Goal: Information Seeking & Learning: Learn about a topic

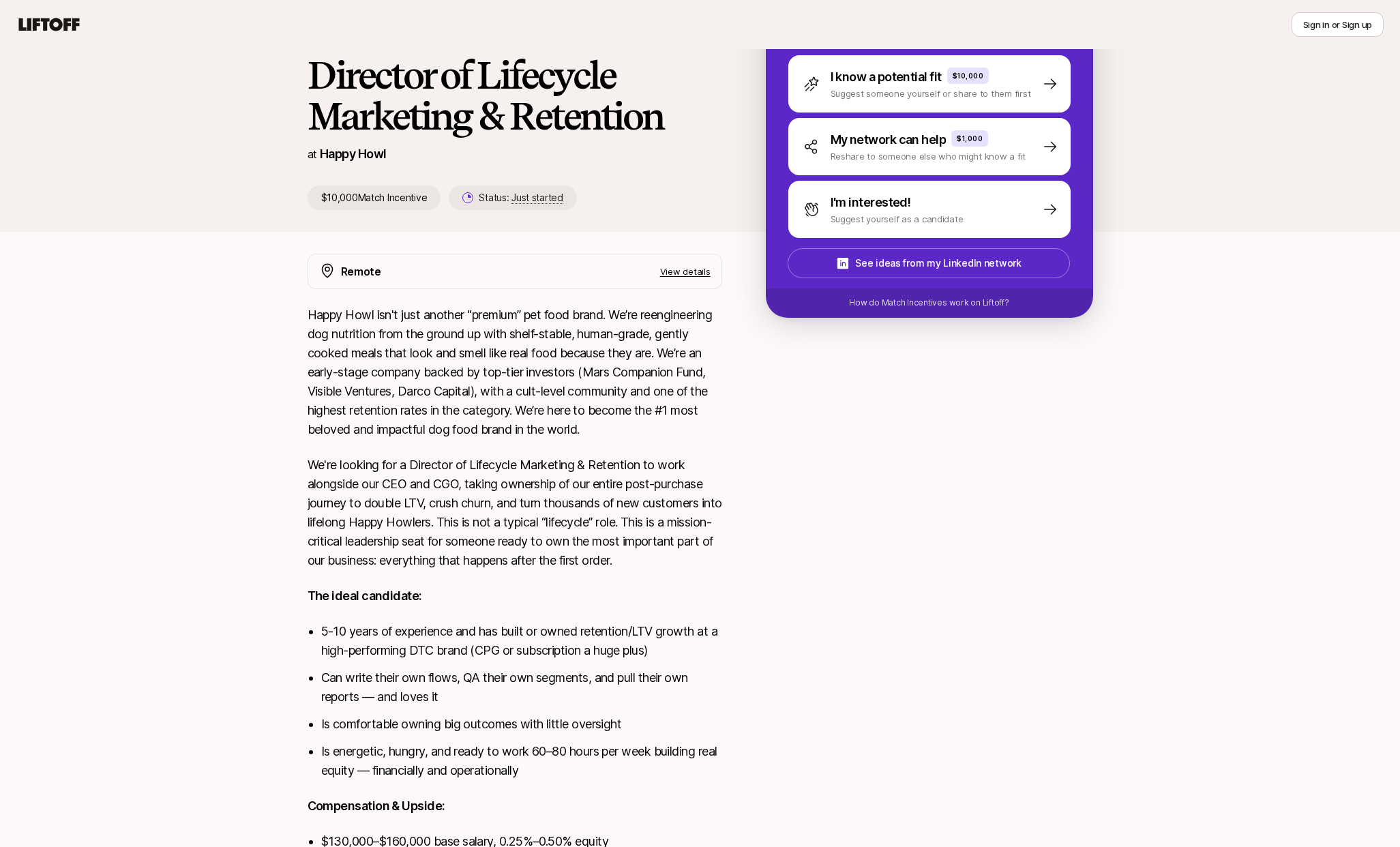
scroll to position [285, 0]
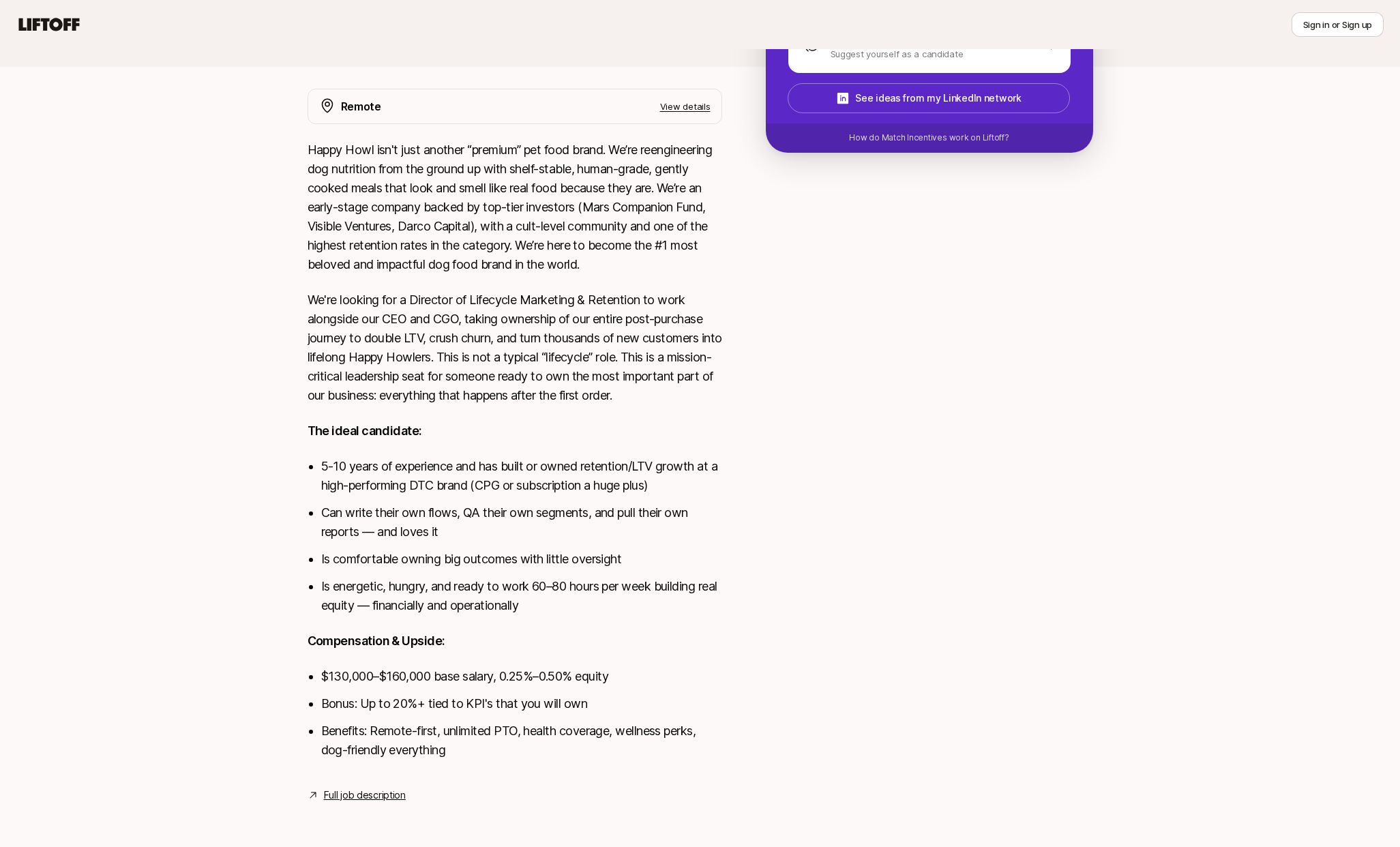
click at [178, 286] on div "[PERSON_NAME] and [PERSON_NAME] are looking for Director of Lifecycle Marketing…" at bounding box center [700, 325] width 1400 height 1020
click at [244, 351] on div "[PERSON_NAME] and [PERSON_NAME] are looking for Director of Lifecycle Marketing…" at bounding box center [700, 325] width 1400 height 1020
click at [347, 789] on link "Full job description" at bounding box center [365, 795] width 82 height 16
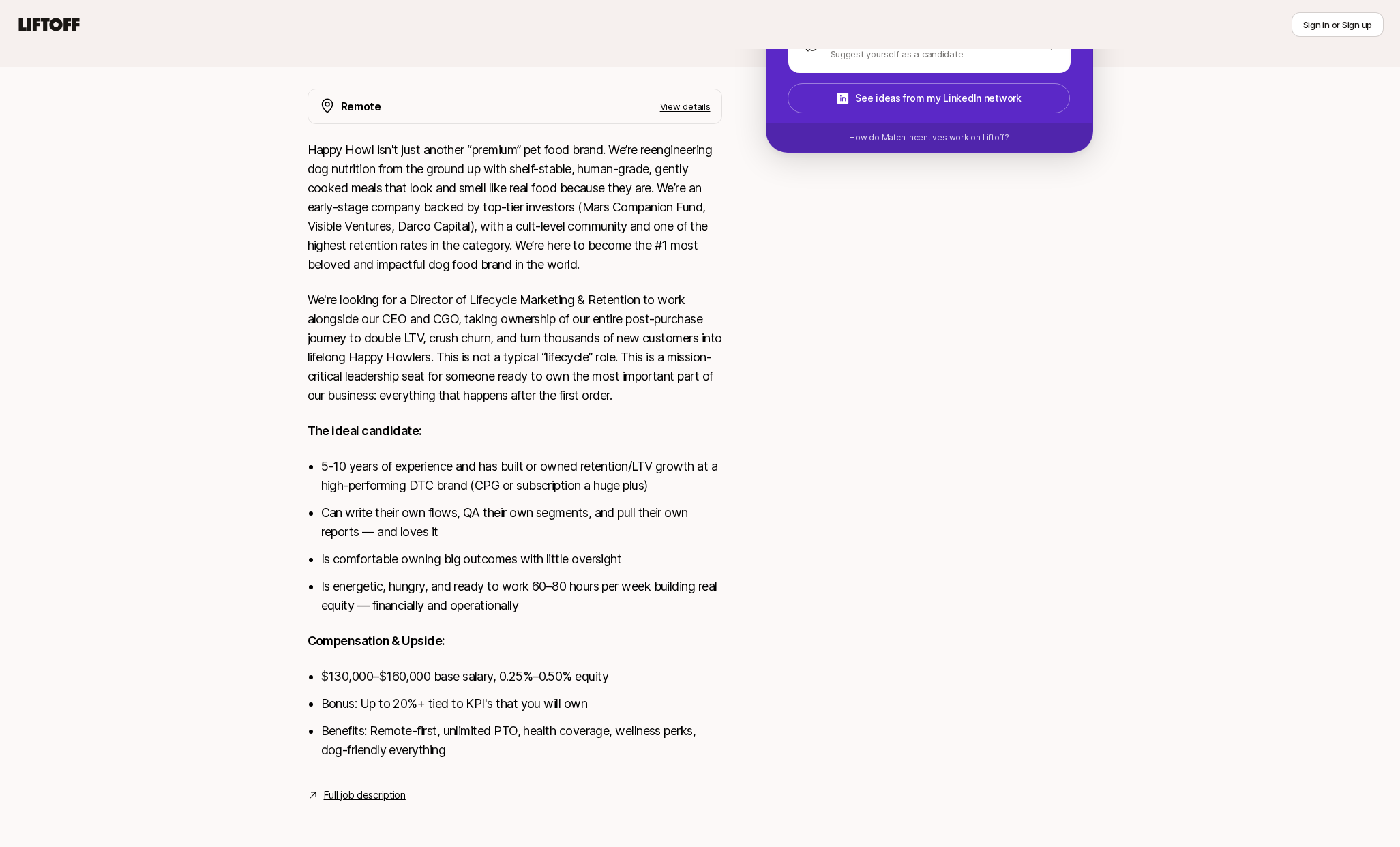
click at [234, 383] on div "[PERSON_NAME] and [PERSON_NAME] are looking for Director of Lifecycle Marketing…" at bounding box center [700, 325] width 1400 height 1020
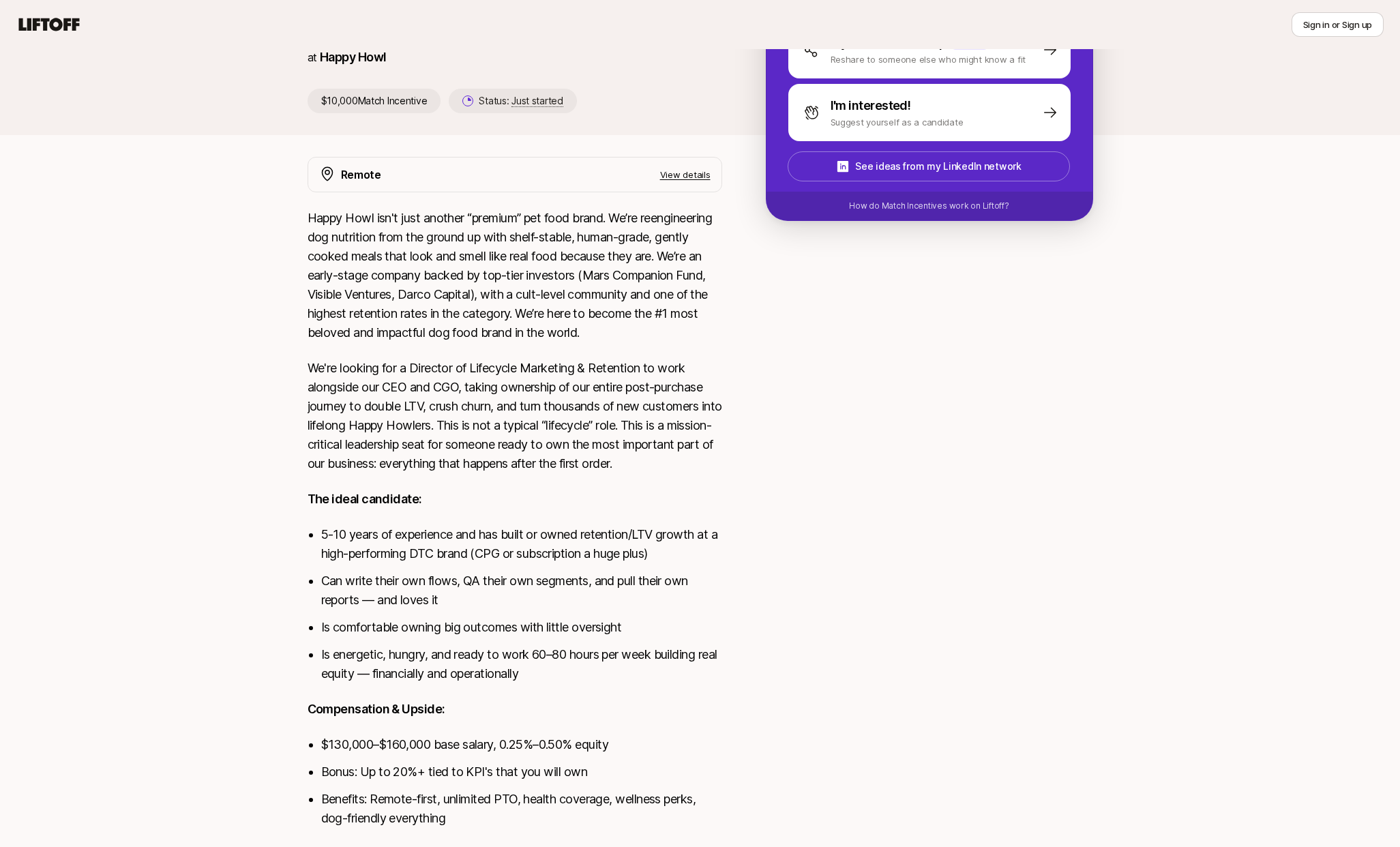
scroll to position [239, 0]
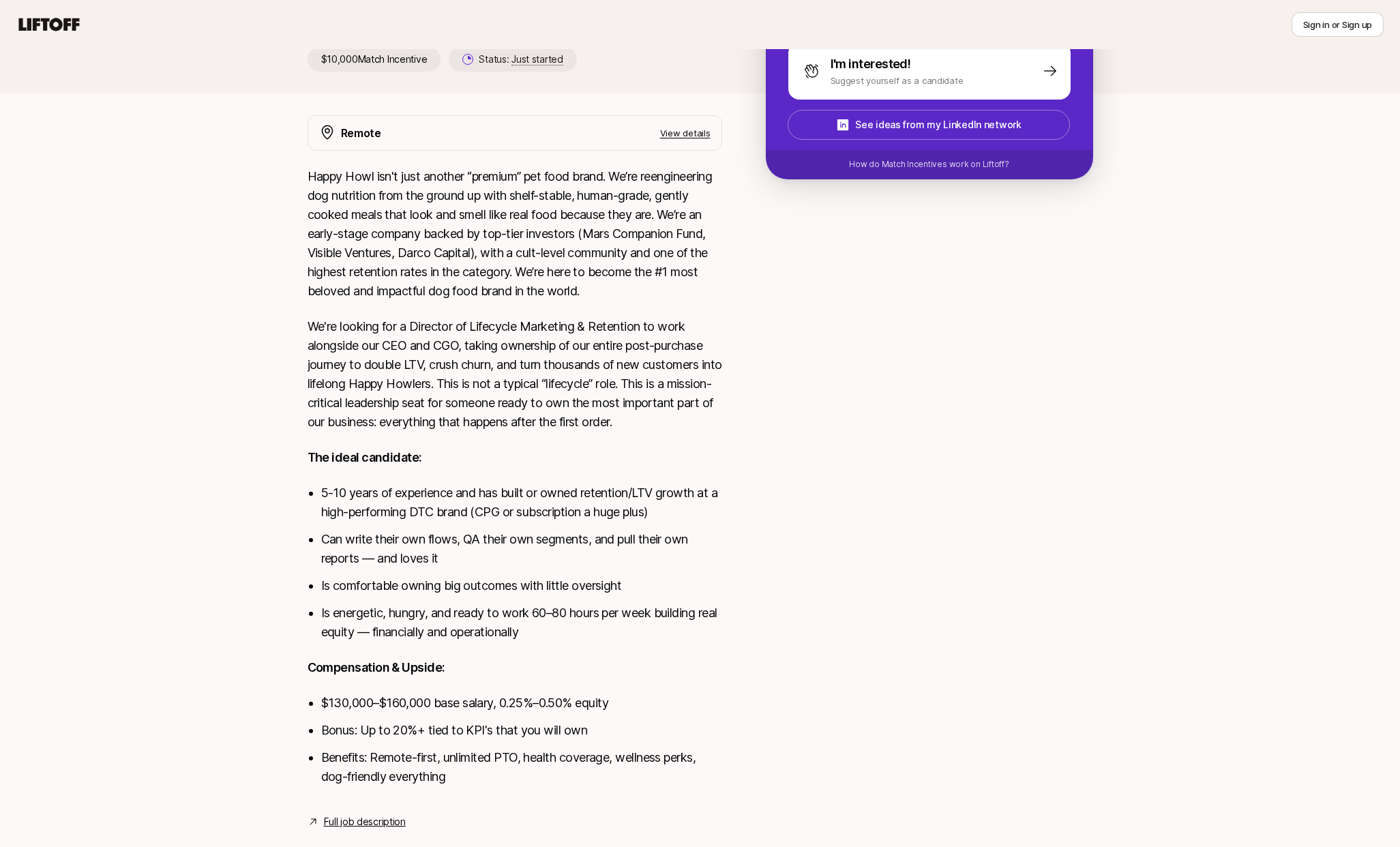
click at [239, 389] on div "[PERSON_NAME] and [PERSON_NAME] are looking for Director of Lifecycle Marketing…" at bounding box center [700, 353] width 1400 height 1020
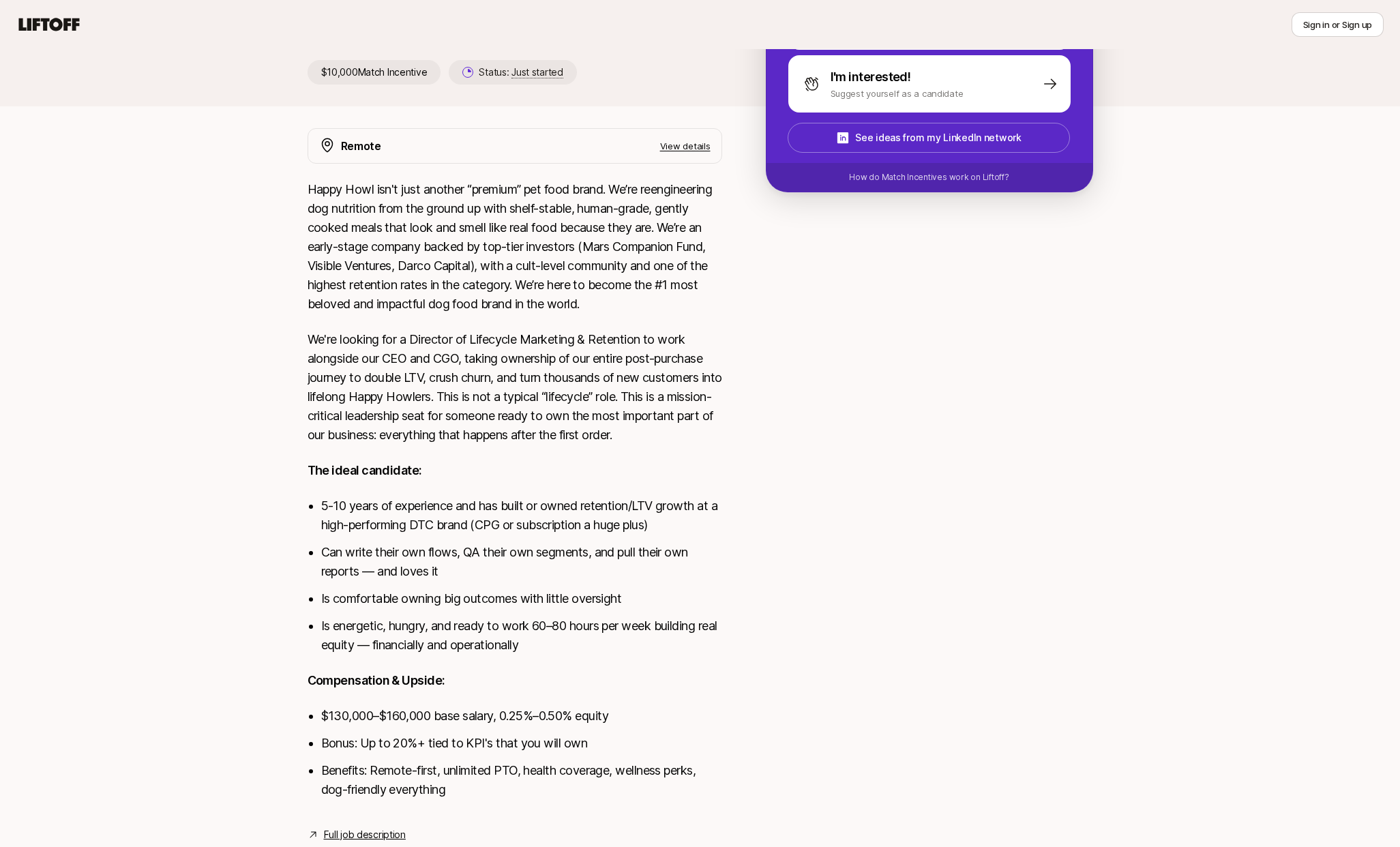
scroll to position [212, 0]
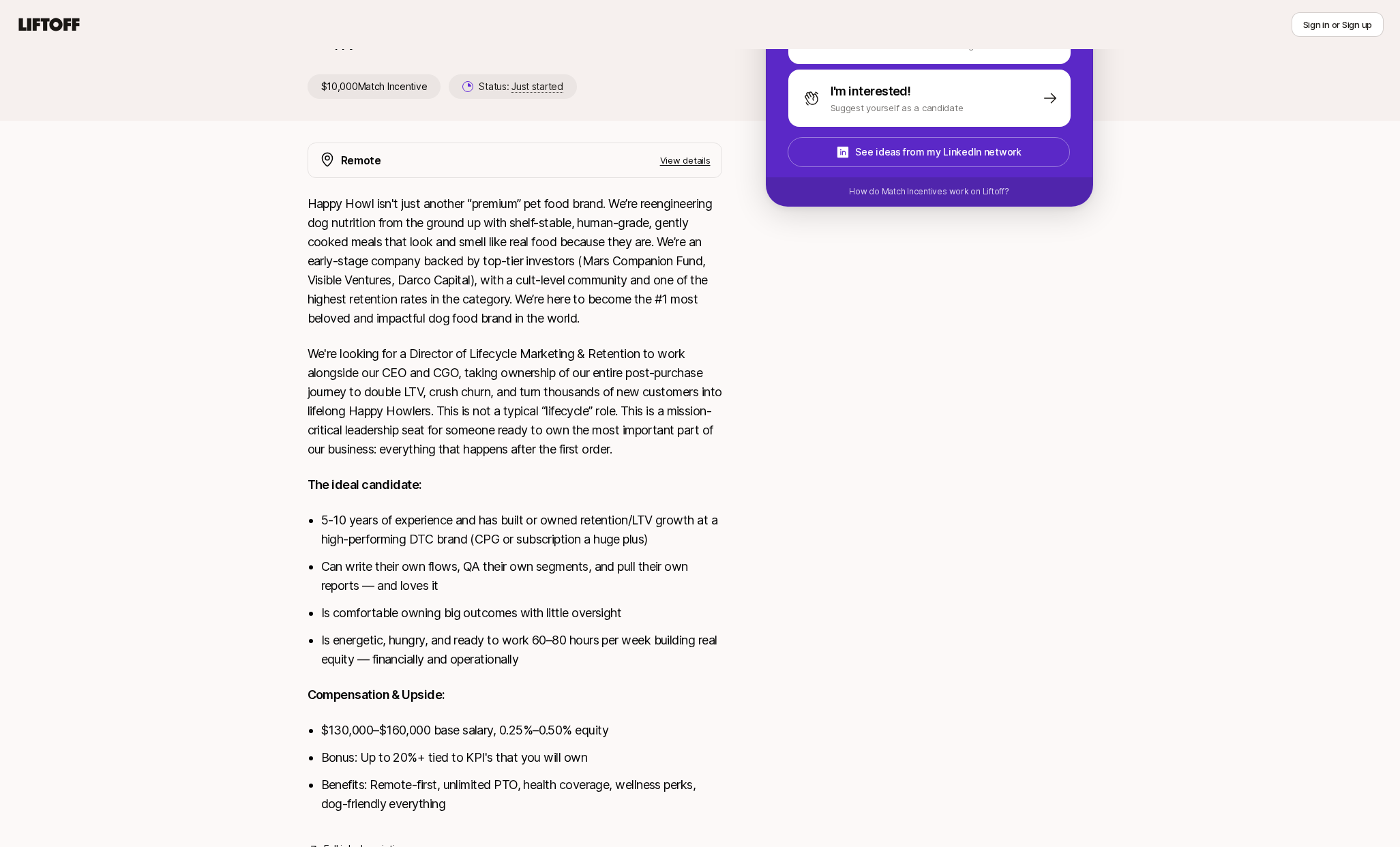
click at [277, 202] on div "[PERSON_NAME] and [PERSON_NAME] are looking for Director of Lifecycle Marketing…" at bounding box center [700, 379] width 1400 height 1020
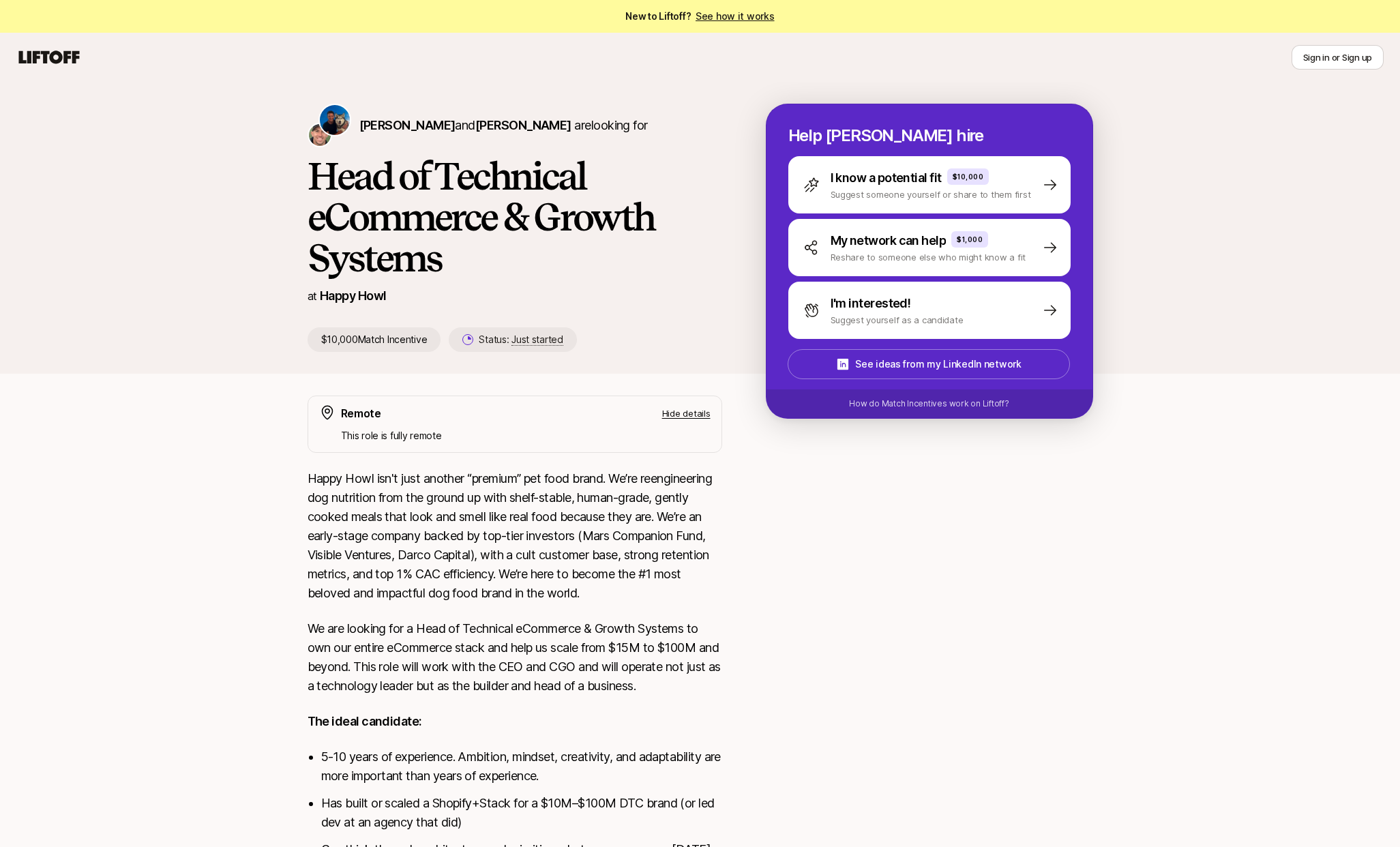
click at [243, 337] on div "Colin Buckley and Josh Pierce are looking for Head of Technical eCommerce & Gro…" at bounding box center [700, 228] width 1400 height 292
click at [234, 332] on div "Colin Buckley and Josh Pierce are looking for Head of Technical eCommerce & Gro…" at bounding box center [700, 228] width 1400 height 292
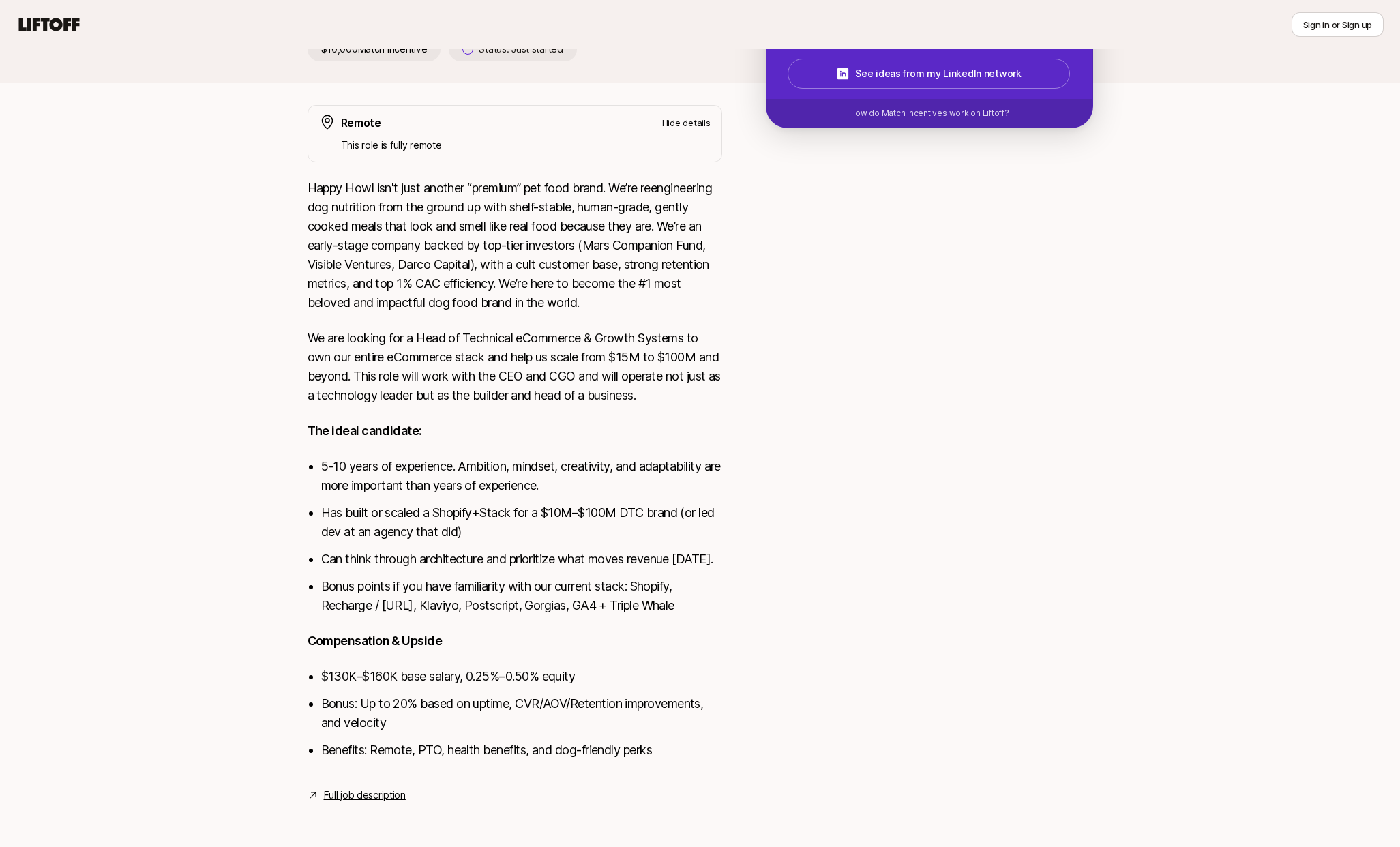
scroll to position [154, 0]
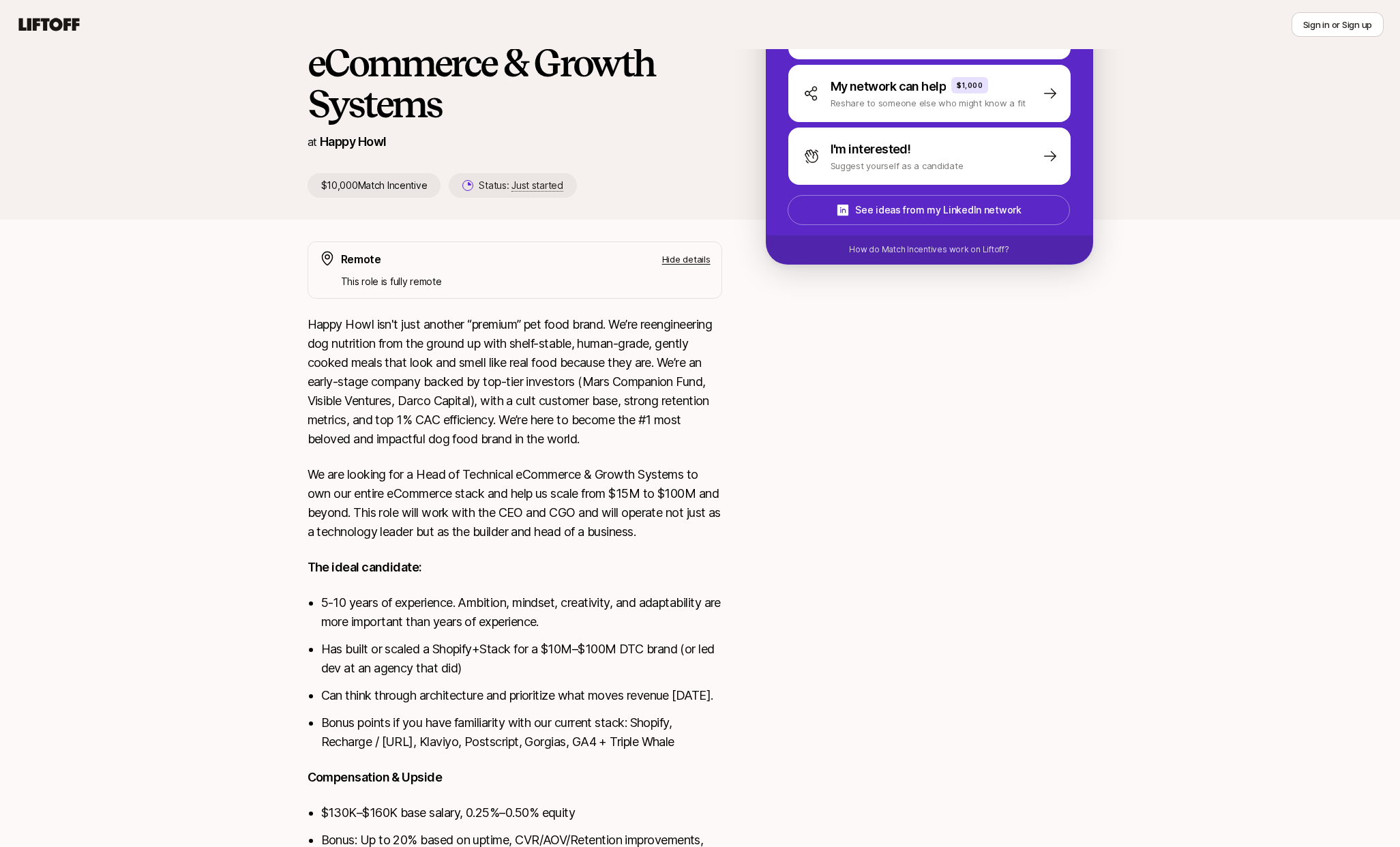
click at [370, 187] on p "$10,000 Match Incentive" at bounding box center [374, 185] width 134 height 25
click at [225, 274] on div "Colin Buckley and Josh Pierce are looking for Head of Technical eCommerce & Gro…" at bounding box center [700, 450] width 1400 height 1045
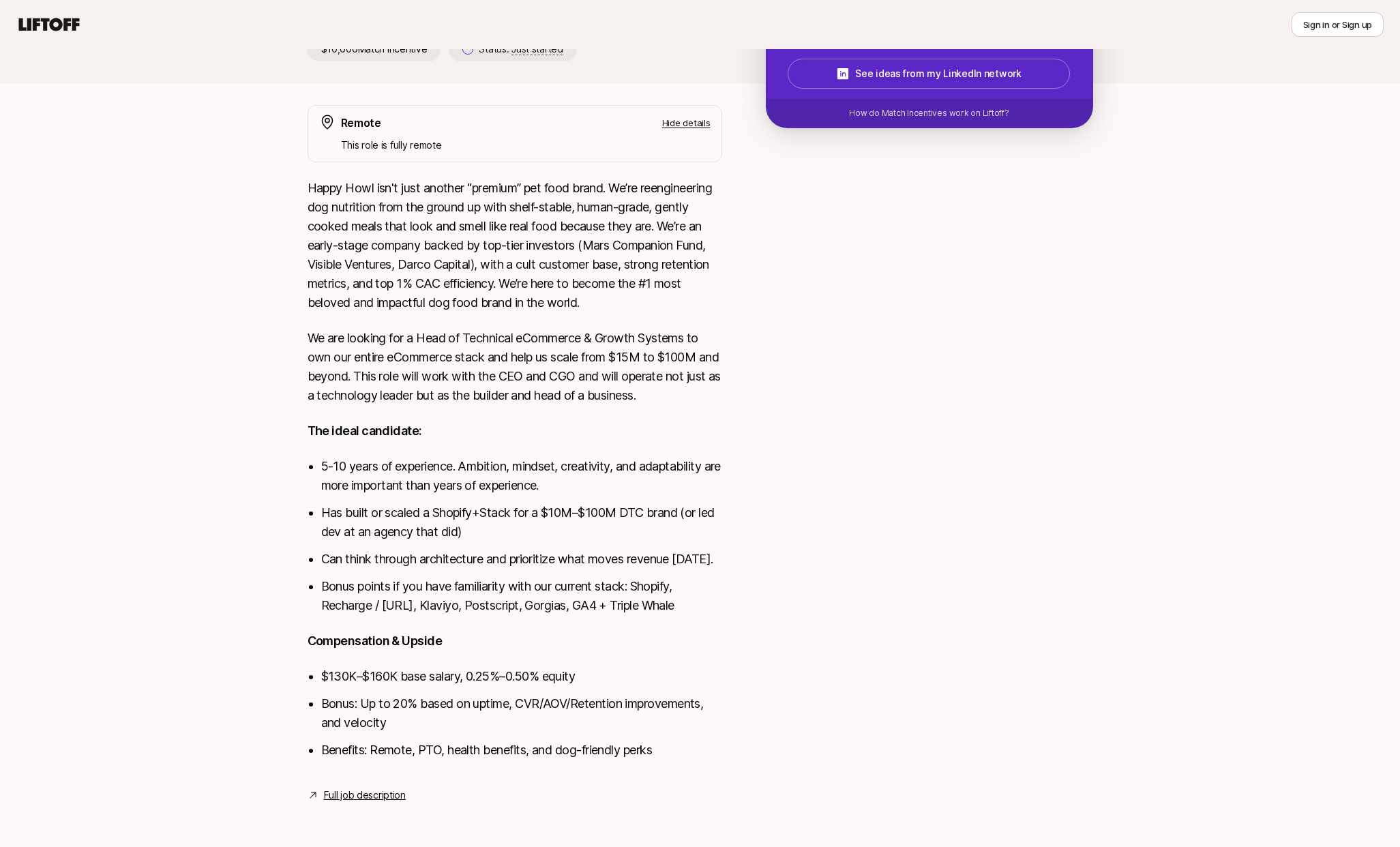
click at [801, 538] on div at bounding box center [929, 446] width 327 height 682
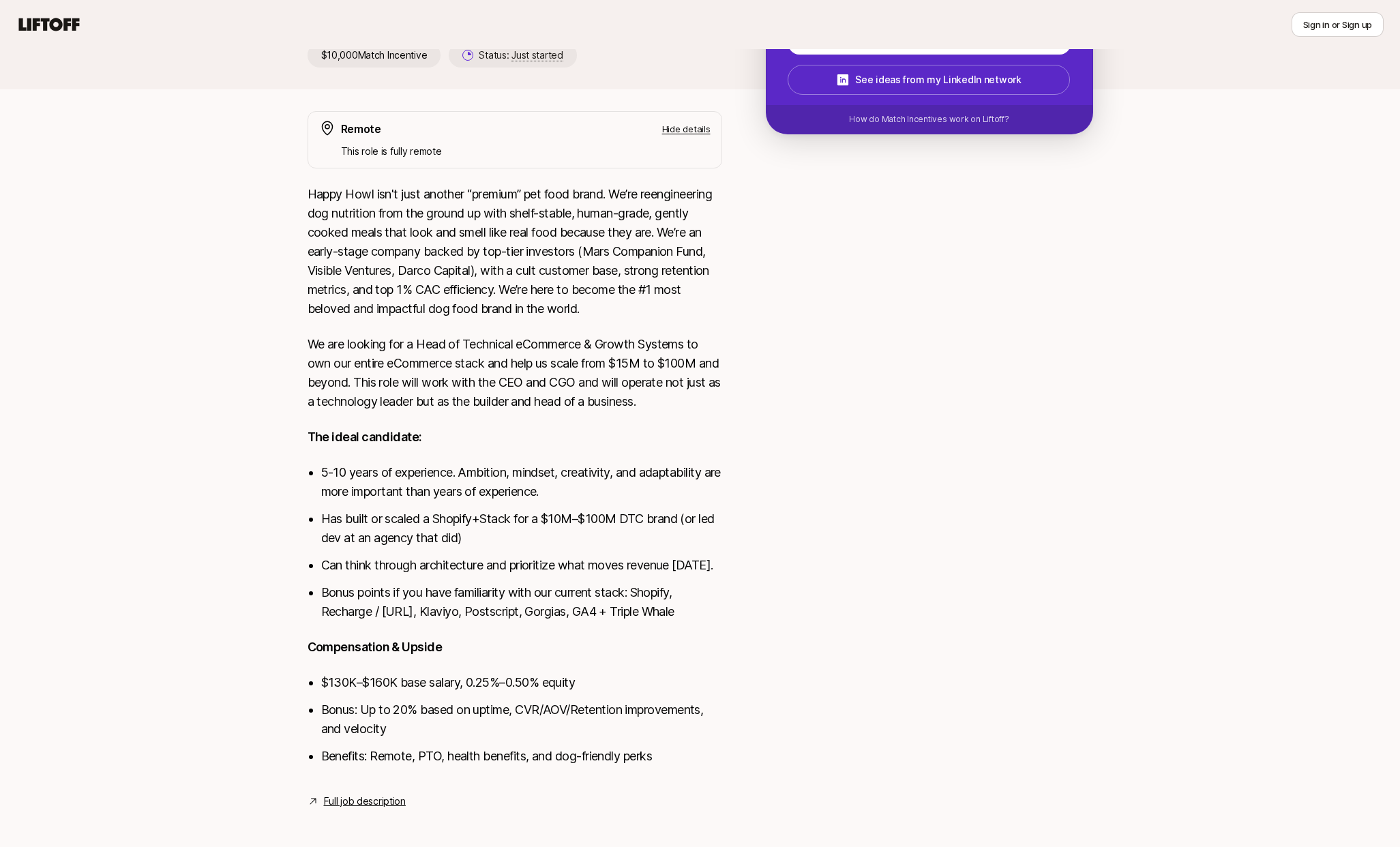
scroll to position [281, 0]
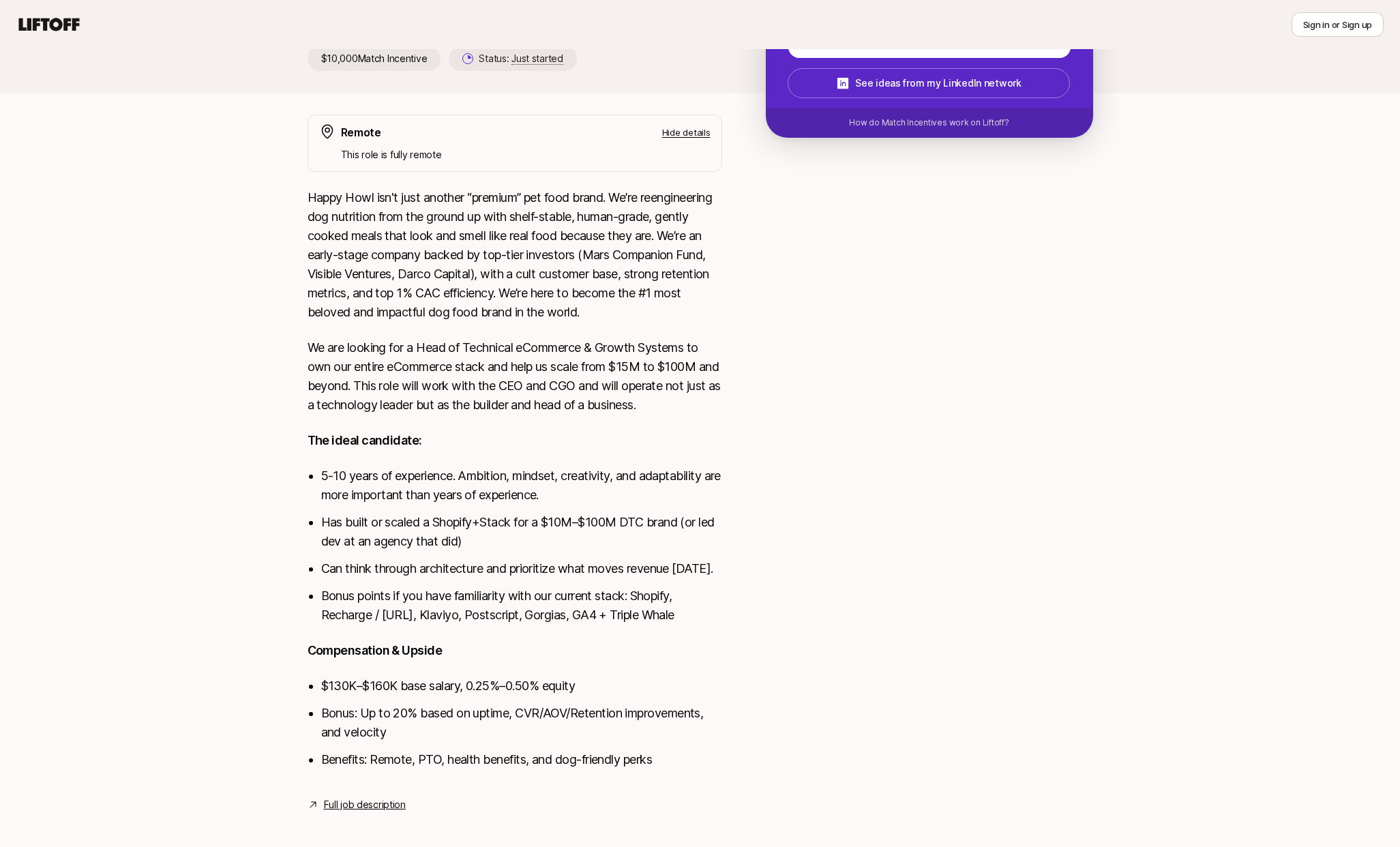
click at [774, 537] on div at bounding box center [929, 455] width 327 height 682
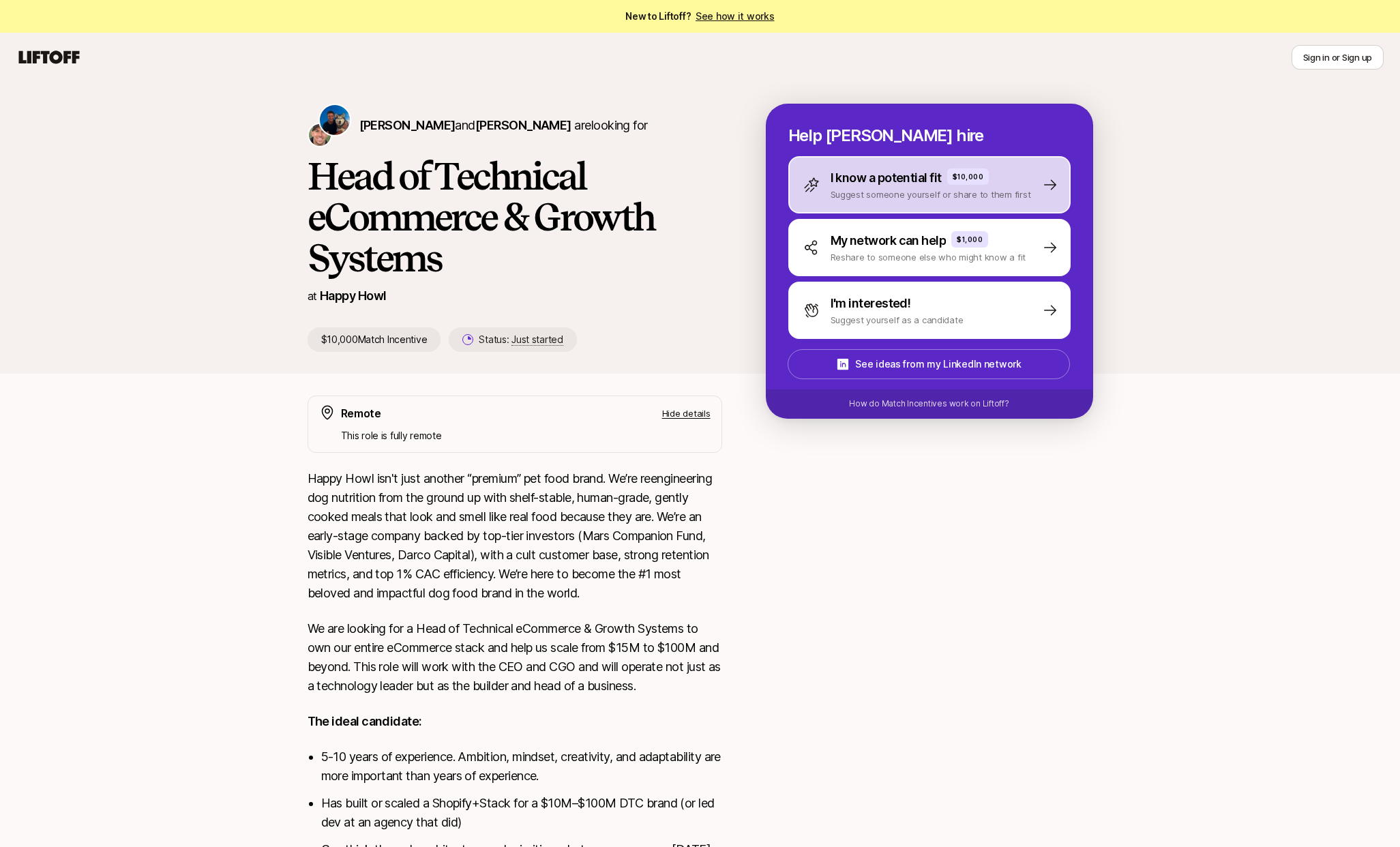
click at [1049, 196] on div "I know a potential fit $10,000 Suggest someone yourself or share to them first" at bounding box center [929, 184] width 283 height 57
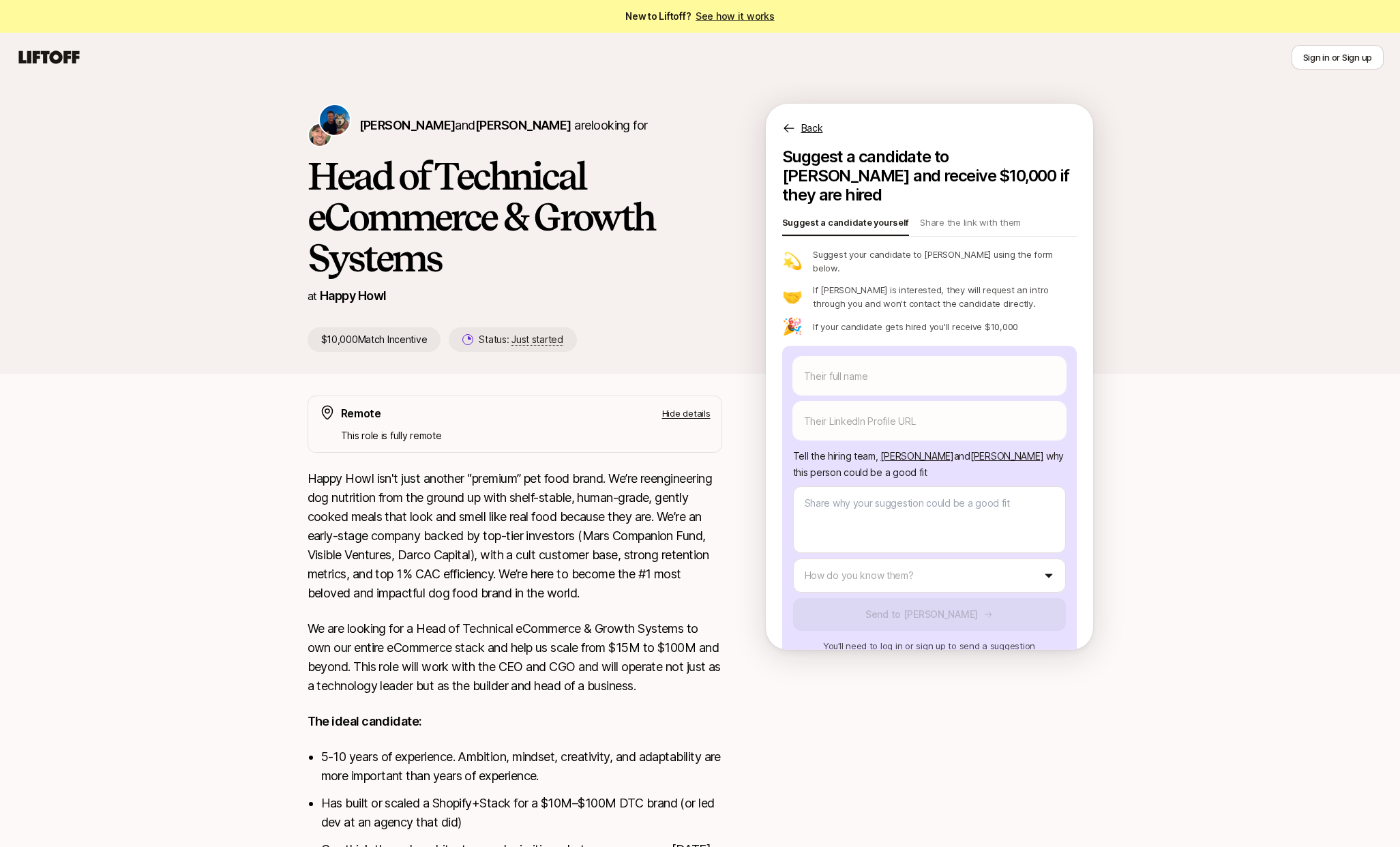
click at [805, 131] on p "Back" at bounding box center [812, 128] width 22 height 16
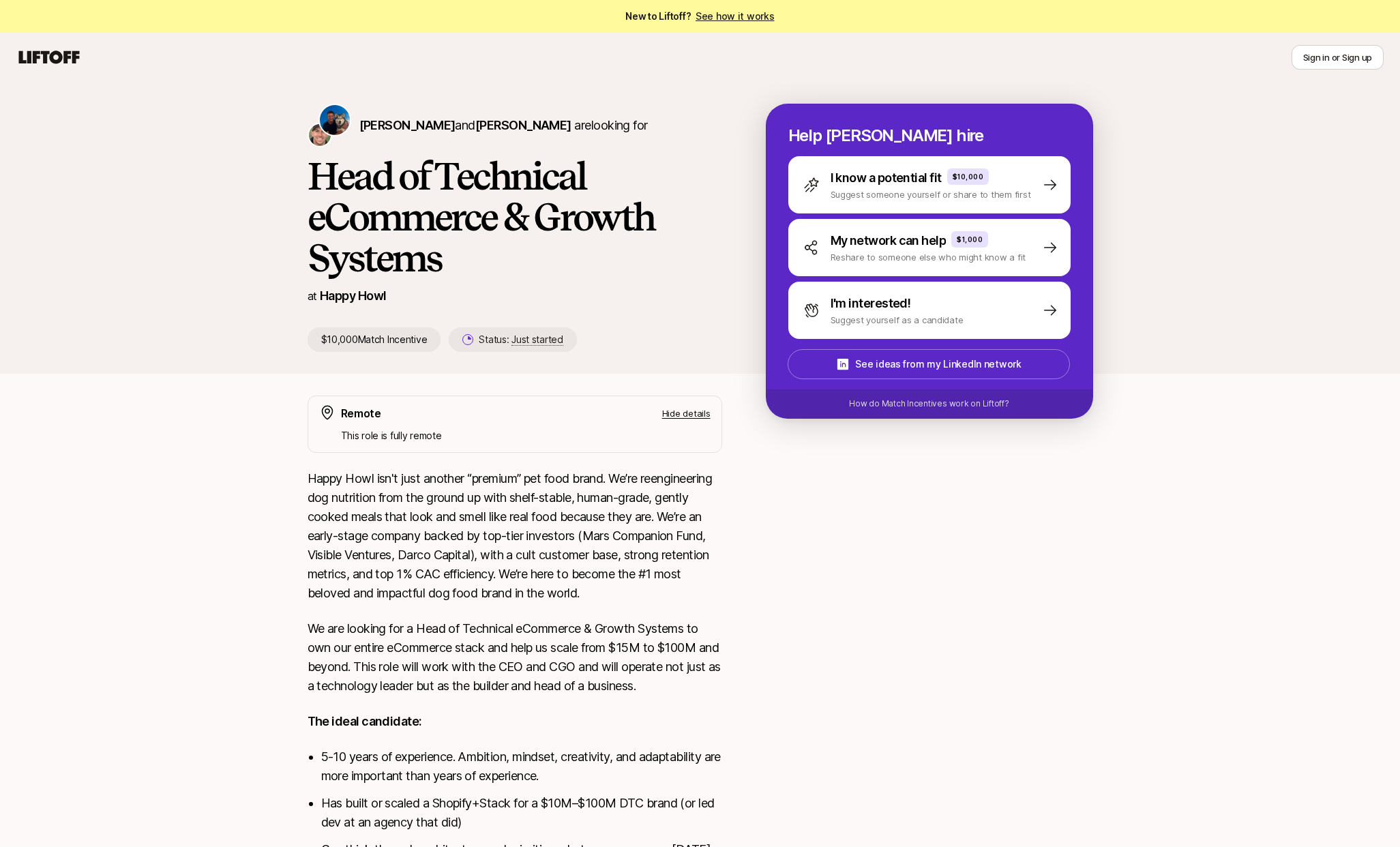
click at [243, 375] on div "Colin Buckley and Josh Pierce are looking for Head of Technical eCommerce & Gro…" at bounding box center [700, 238] width 1400 height 313
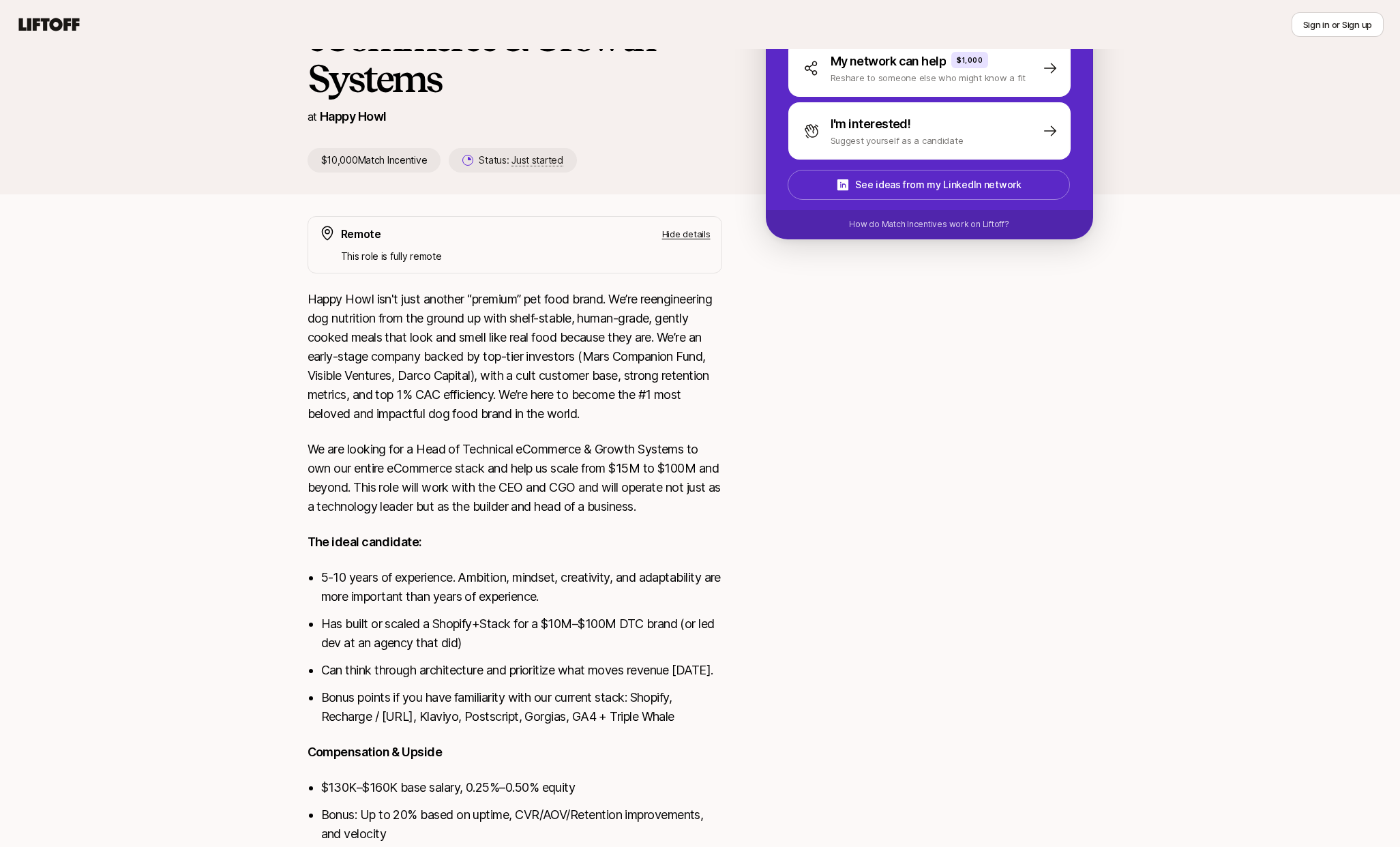
scroll to position [233, 0]
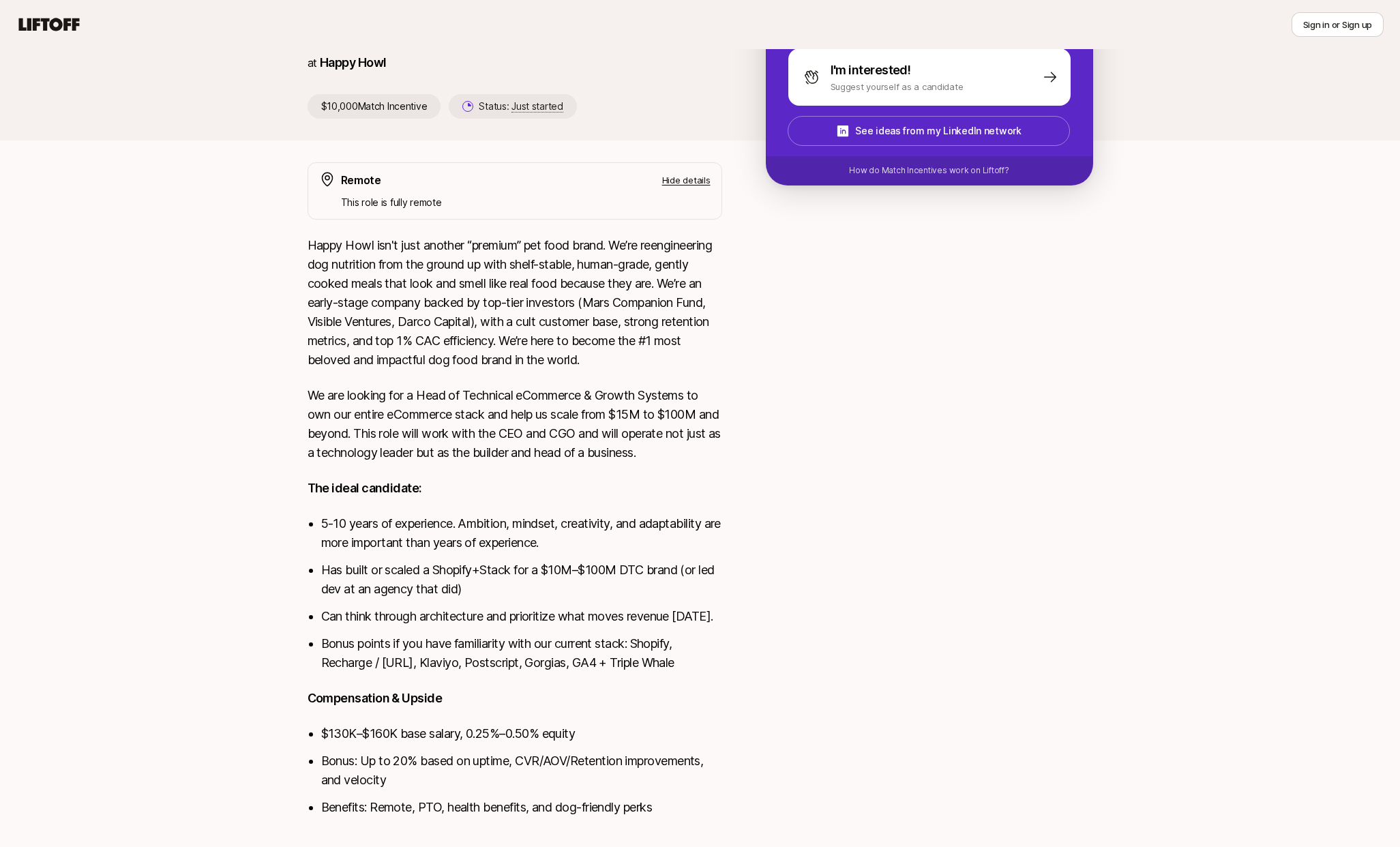
click at [236, 399] on div "Colin Buckley and Josh Pierce are looking for Head of Technical eCommerce & Gro…" at bounding box center [700, 371] width 1400 height 1045
click at [219, 418] on div "Colin Buckley and Josh Pierce are looking for Head of Technical eCommerce & Gro…" at bounding box center [700, 371] width 1400 height 1045
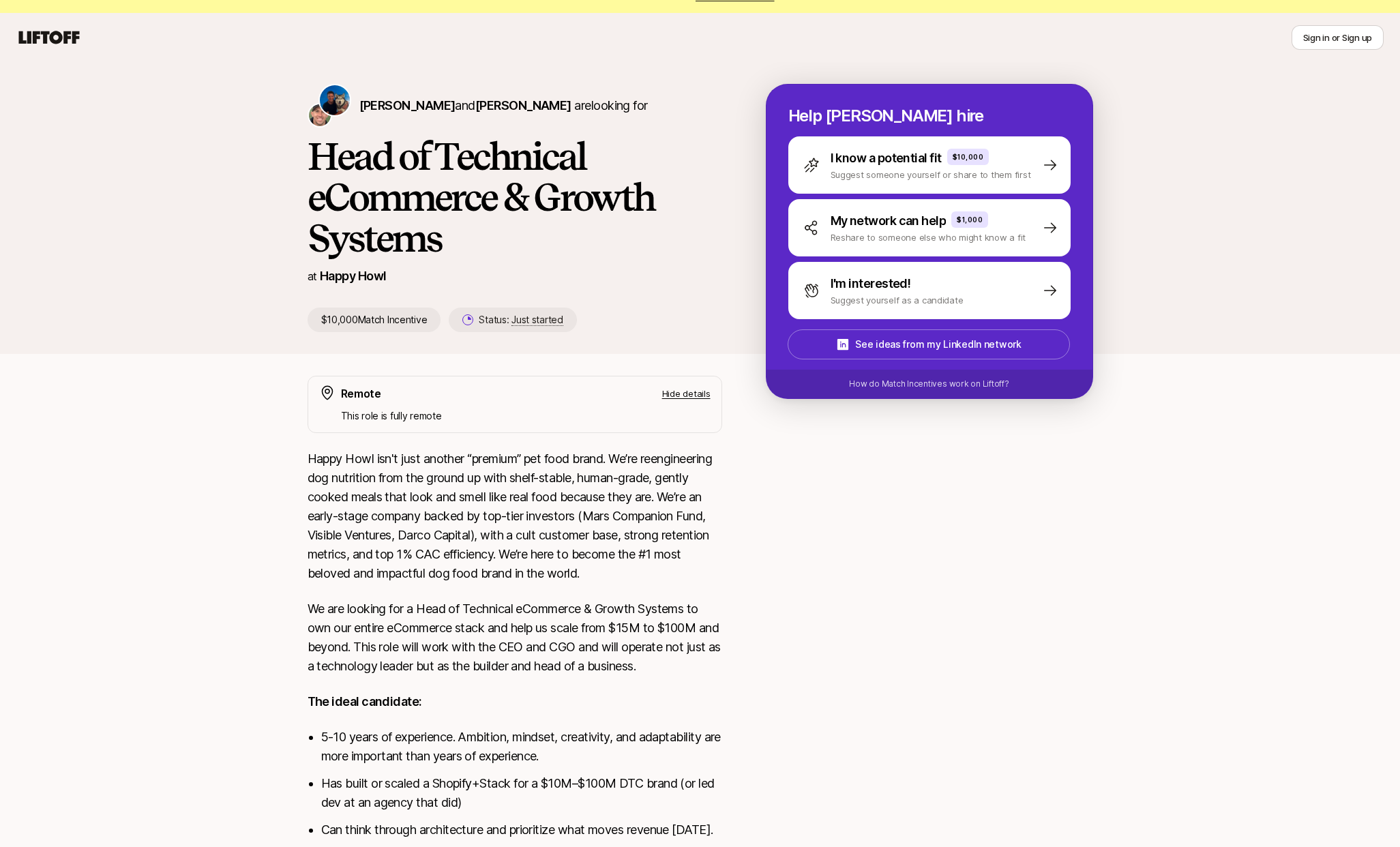
scroll to position [7, 0]
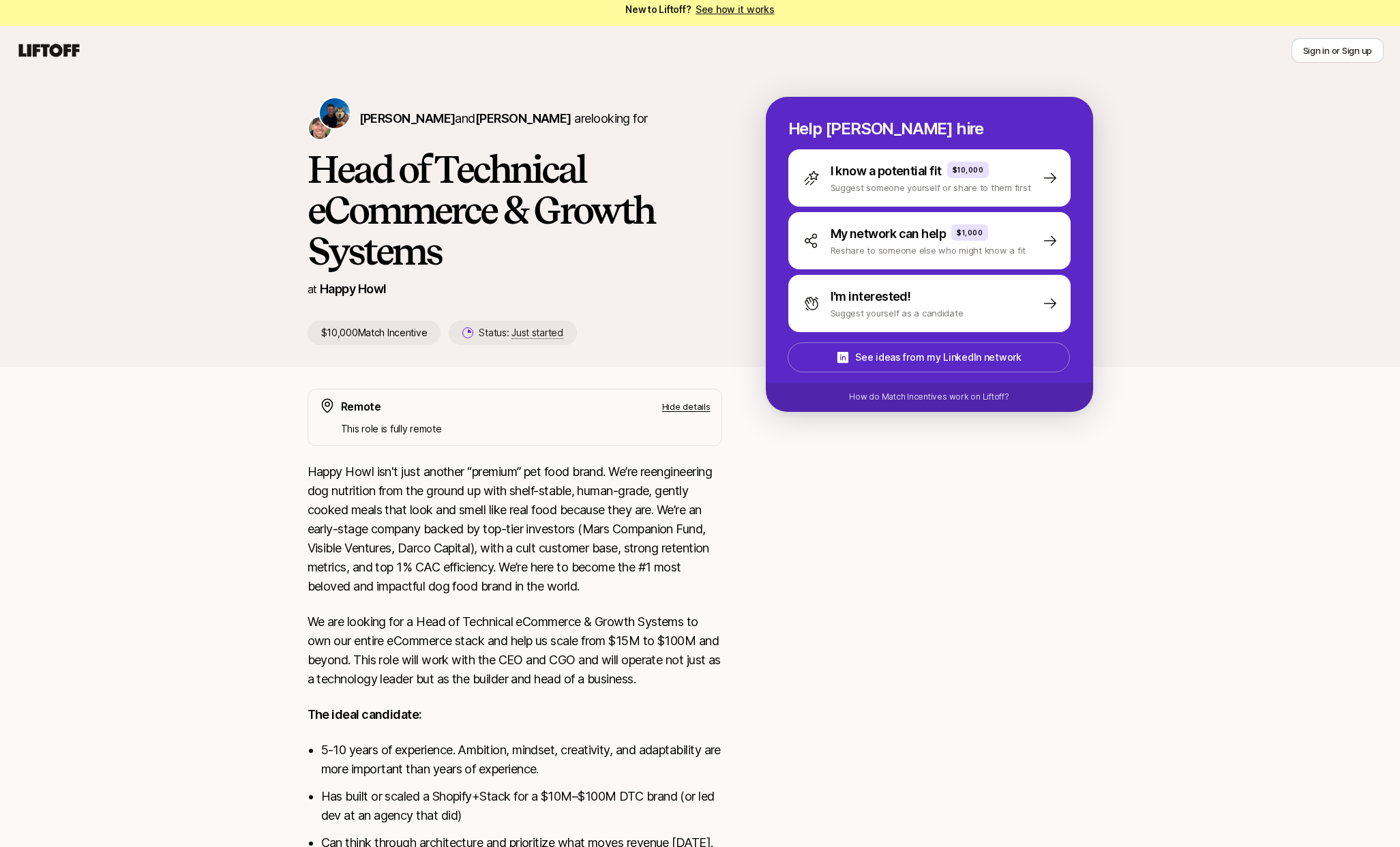
click at [1216, 229] on div "Colin Buckley and Josh Pierce are looking for Head of Technical eCommerce & Gro…" at bounding box center [700, 221] width 1400 height 292
click at [1000, 191] on p "Suggest someone yourself or share to them first" at bounding box center [930, 188] width 201 height 14
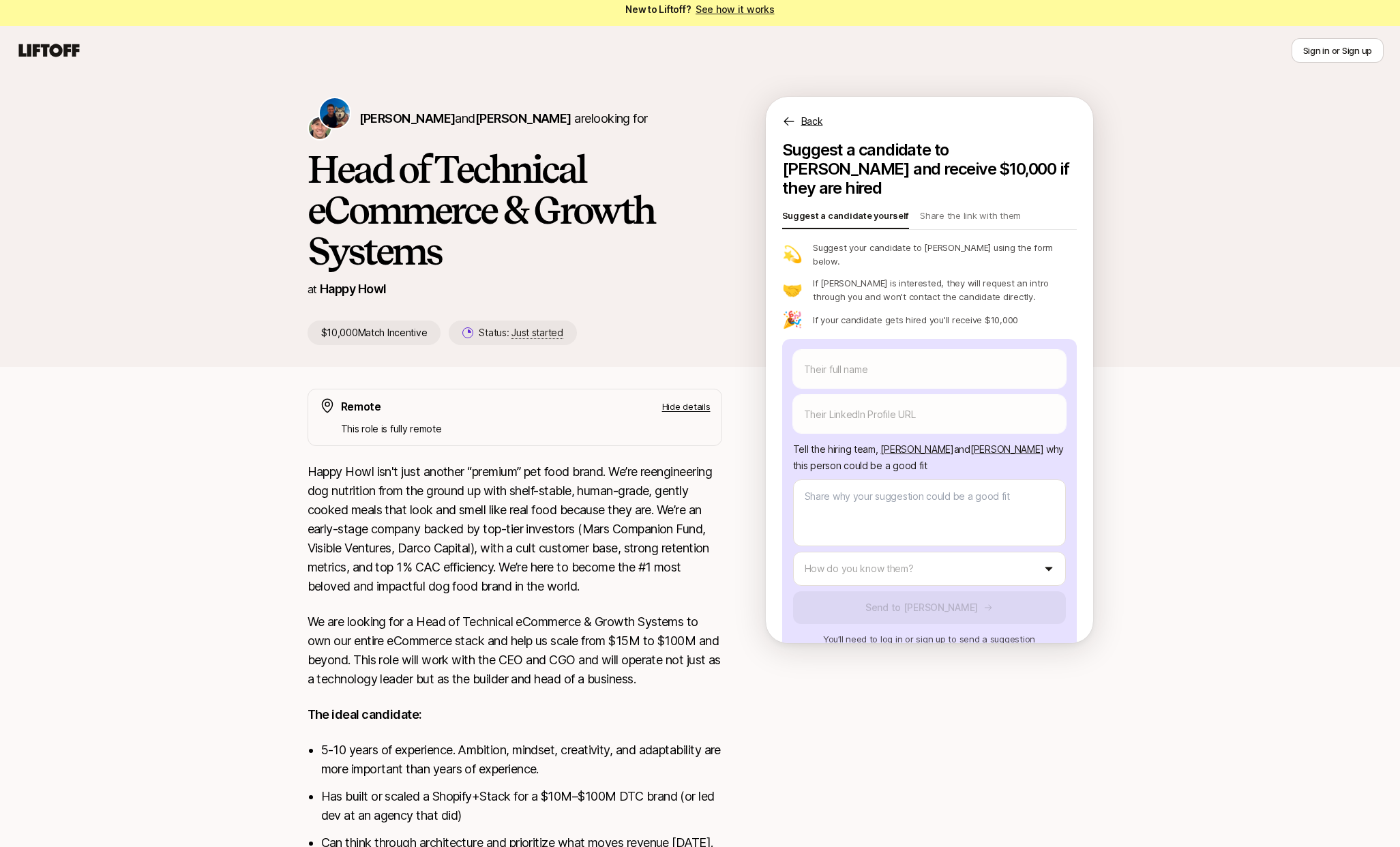
click at [1180, 347] on div "Colin Buckley and Josh Pierce are looking for Head of Technical eCommerce & Gro…" at bounding box center [700, 221] width 1400 height 292
click at [718, 9] on link "See how it works" at bounding box center [735, 9] width 79 height 12
click at [253, 320] on div "Colin Buckley and Josh Pierce are looking for Head of Technical eCommerce & Gro…" at bounding box center [700, 221] width 1400 height 292
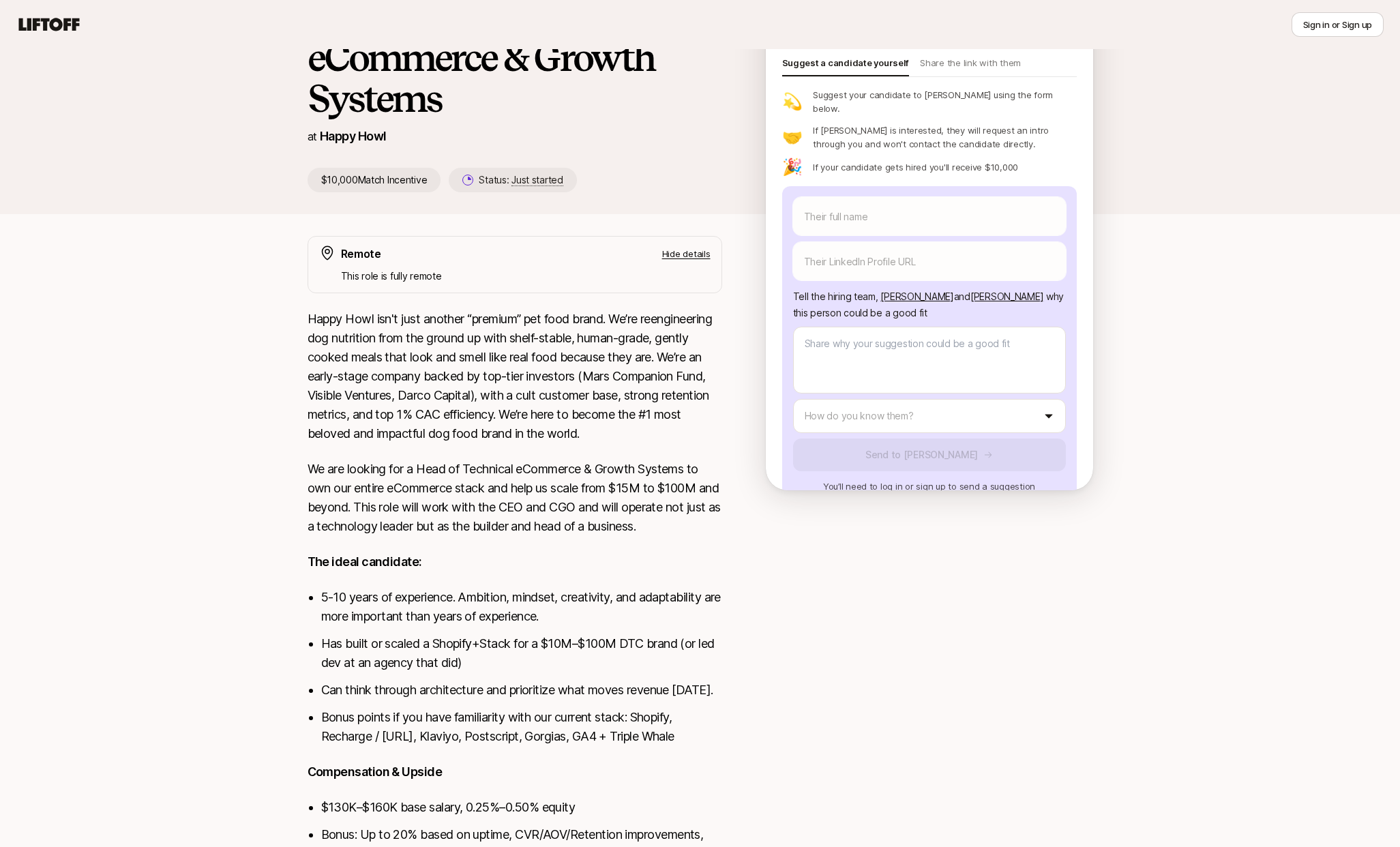
scroll to position [165, 0]
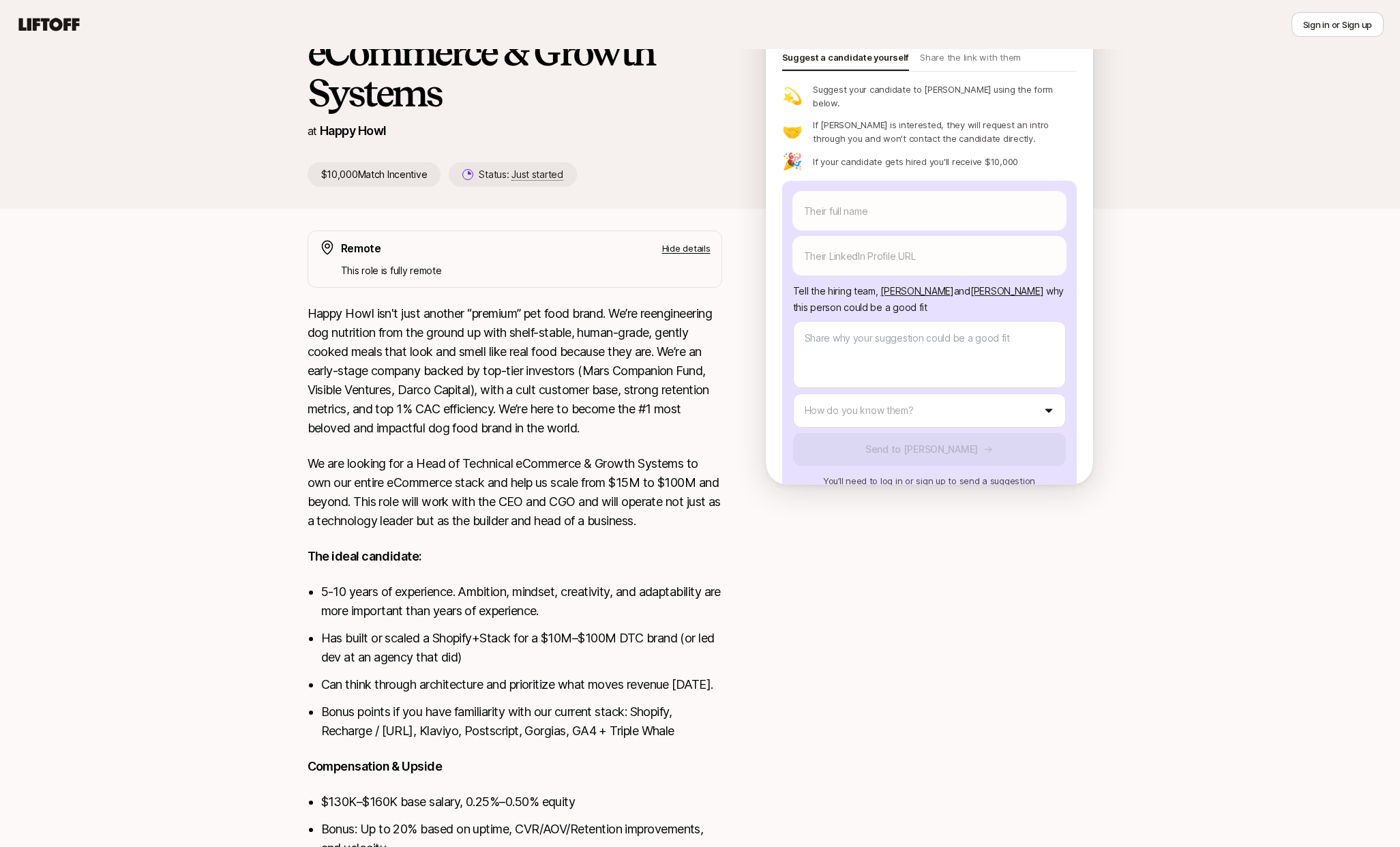
click at [256, 659] on div "Colin Buckley and Josh Pierce are looking for Head of Technical eCommerce & Gro…" at bounding box center [700, 440] width 1400 height 1045
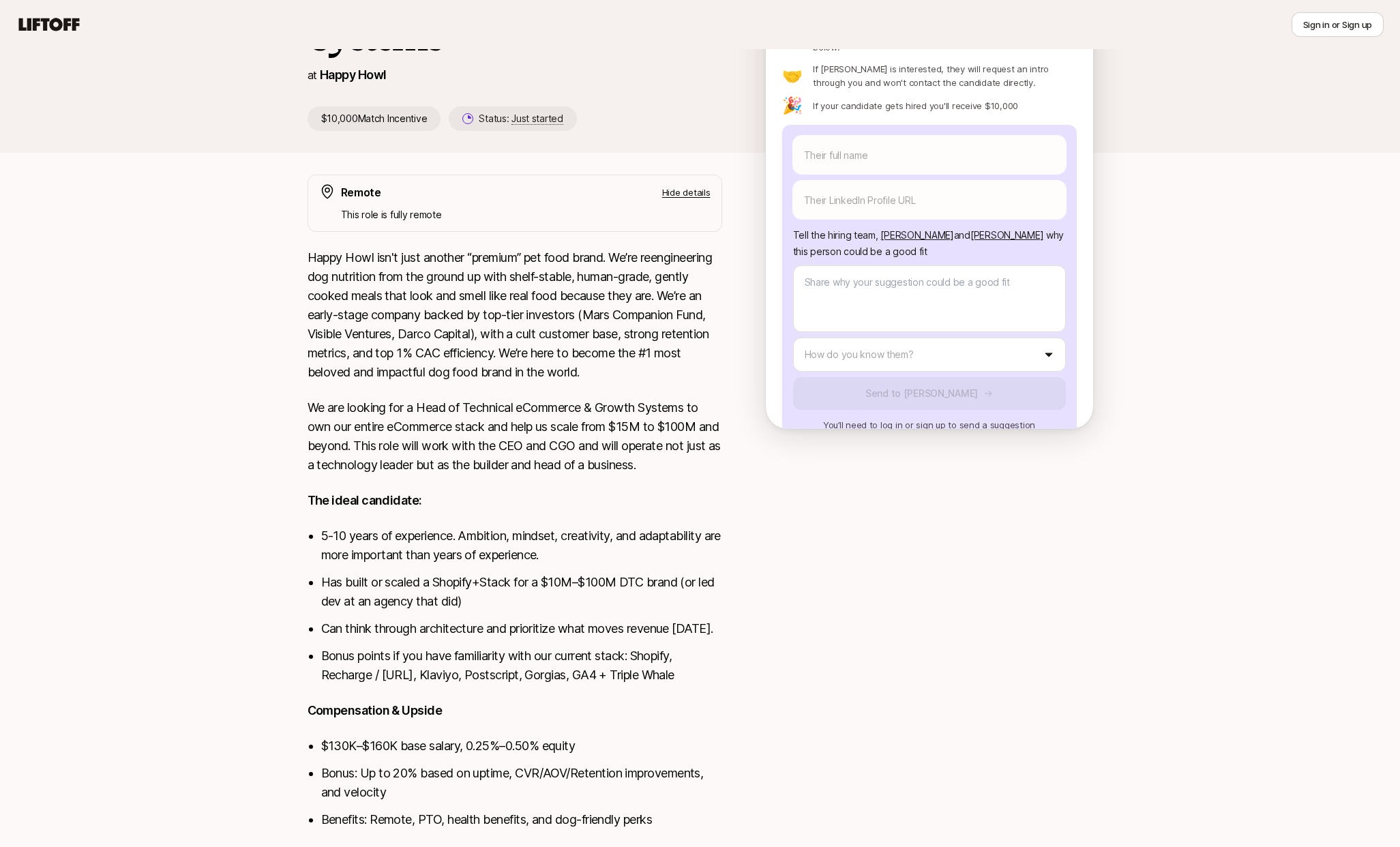
click at [262, 663] on div "Colin Buckley and Josh Pierce are looking for Head of Technical eCommerce & Gro…" at bounding box center [700, 383] width 1400 height 1045
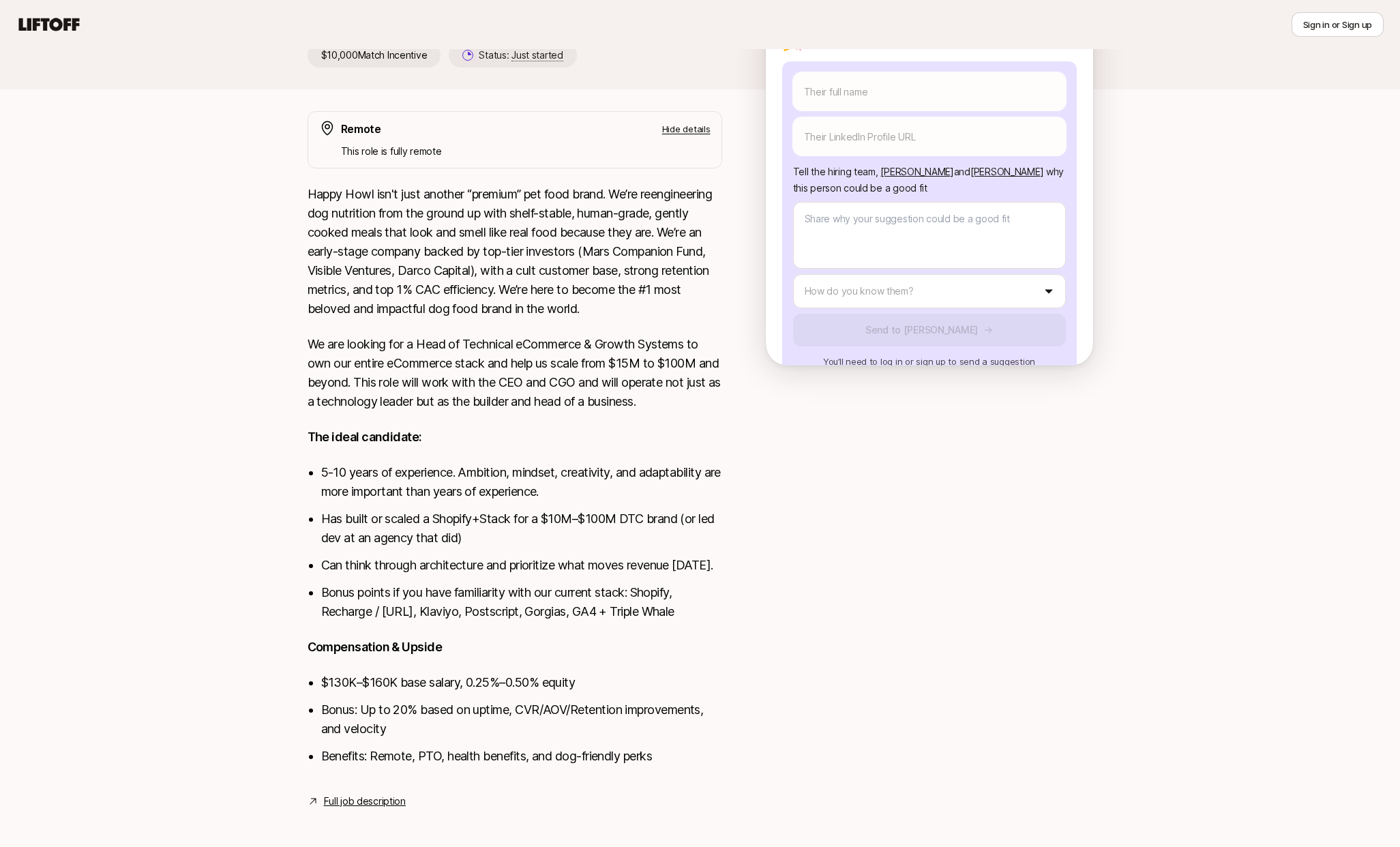
scroll to position [290, 0]
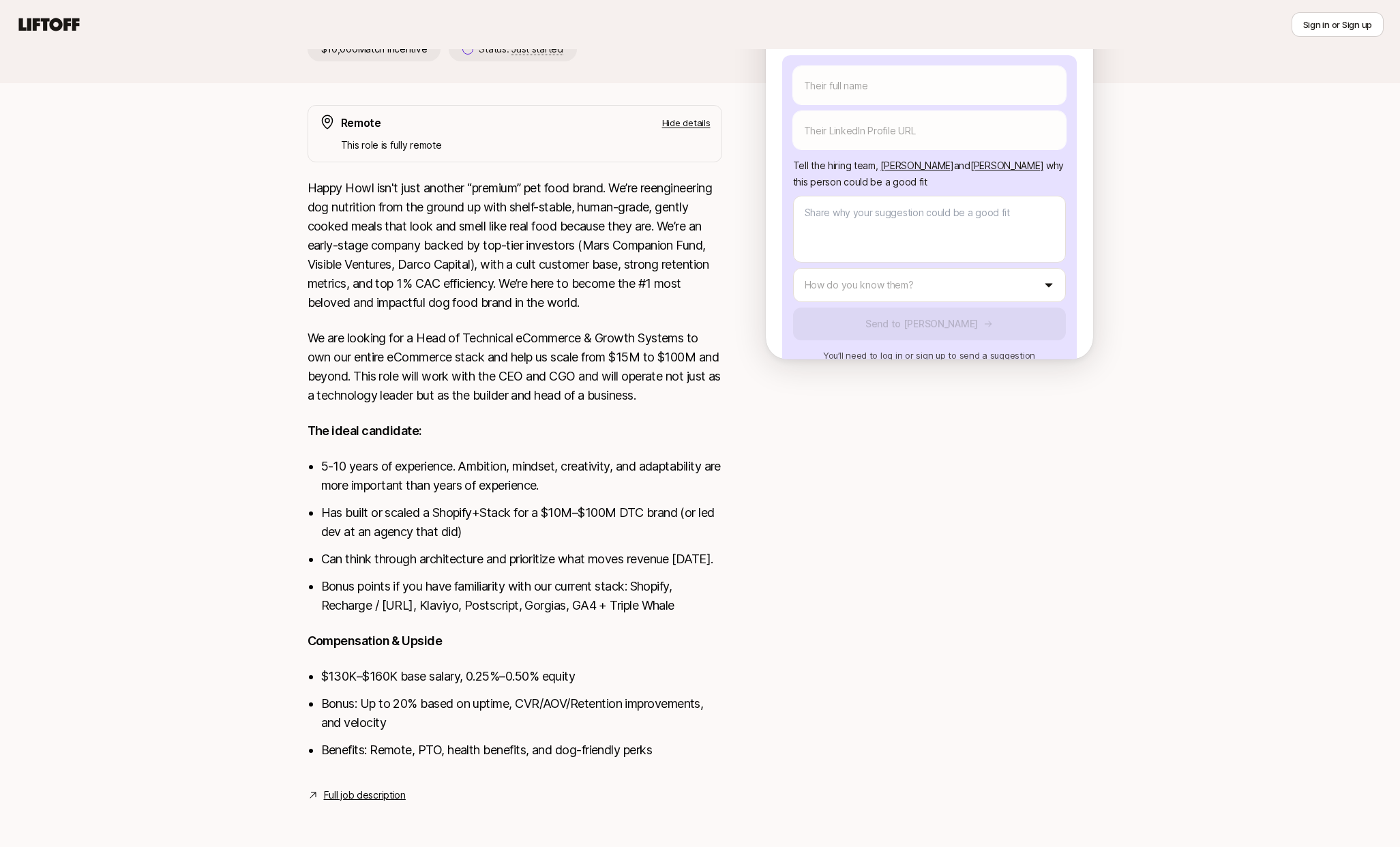
click at [259, 689] on div "Colin Buckley and Josh Pierce are looking for Head of Technical eCommerce & Gro…" at bounding box center [700, 314] width 1400 height 1045
type textarea "x"
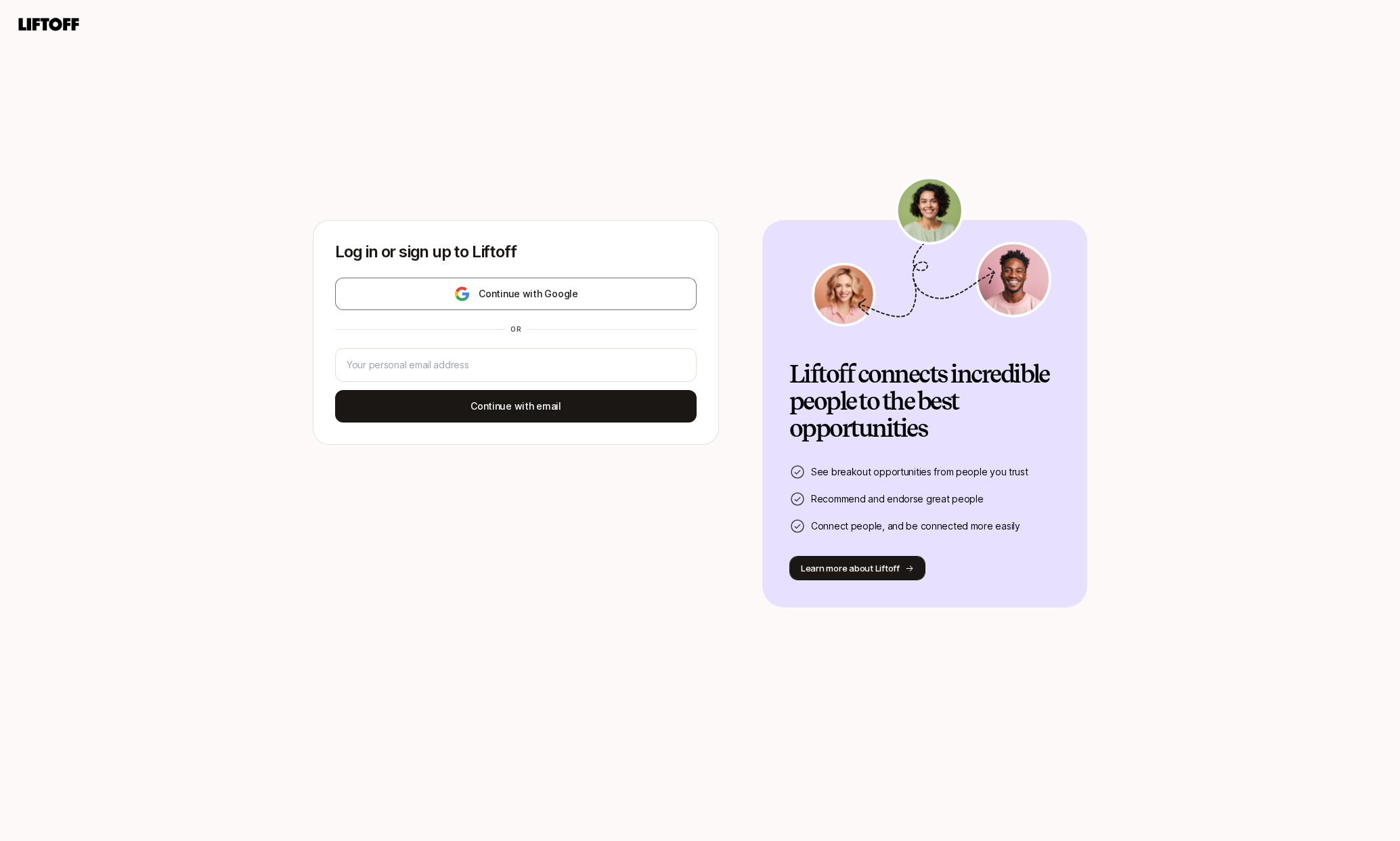
click at [817, 563] on button "Learn more about Liftoff" at bounding box center [857, 568] width 136 height 25
